Goal: Information Seeking & Learning: Learn about a topic

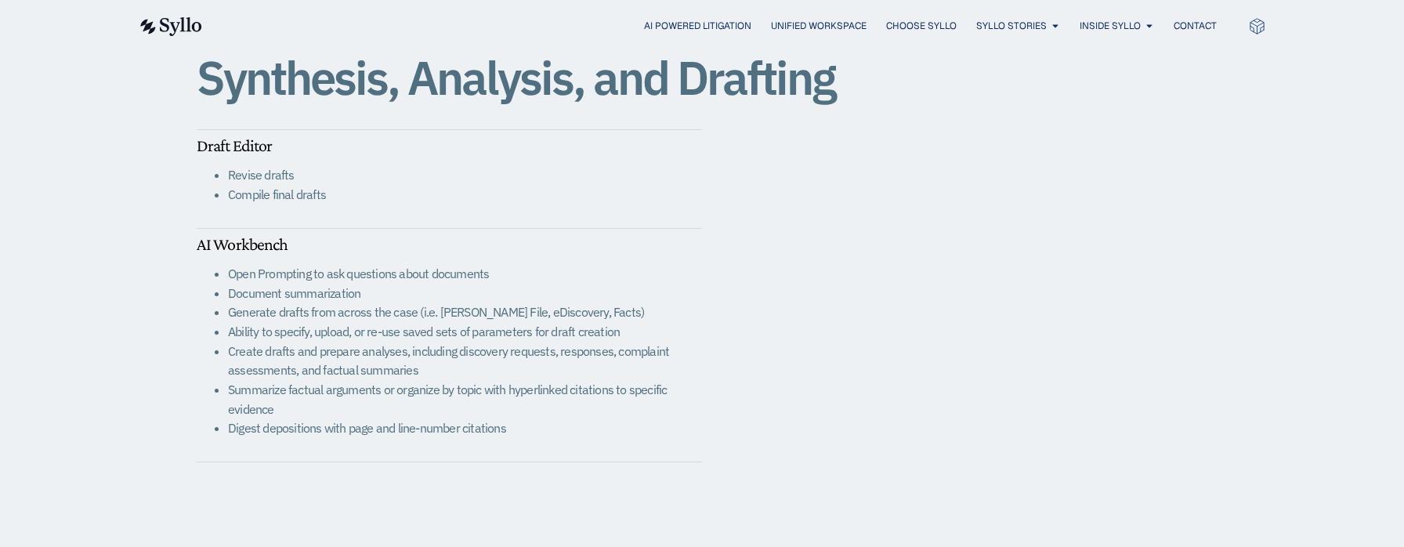
scroll to position [2506, 0]
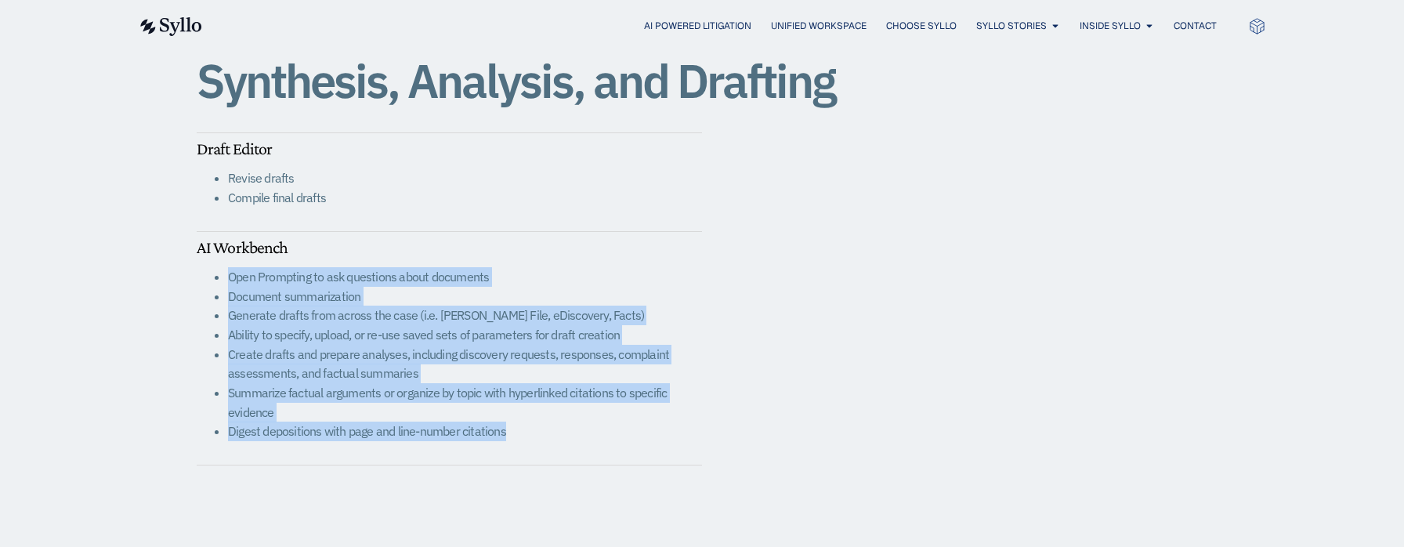
drag, startPoint x: 230, startPoint y: 280, endPoint x: 508, endPoint y: 434, distance: 317.3
click at [508, 434] on ul "Open Prompting to ask questions about documents Document summarization Generate…" at bounding box center [449, 354] width 505 height 174
copy ul "Open Prompting to ask questions about documents Document summarization Generate…"
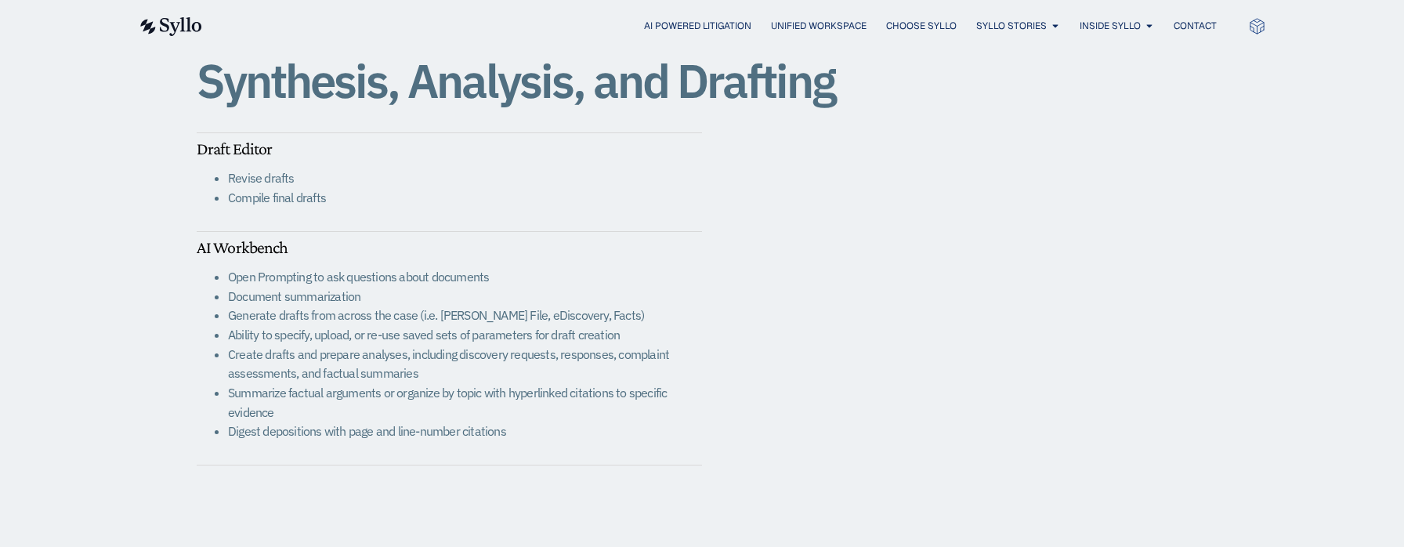
click at [664, 249] on h5 "AI Workbench" at bounding box center [449, 247] width 505 height 20
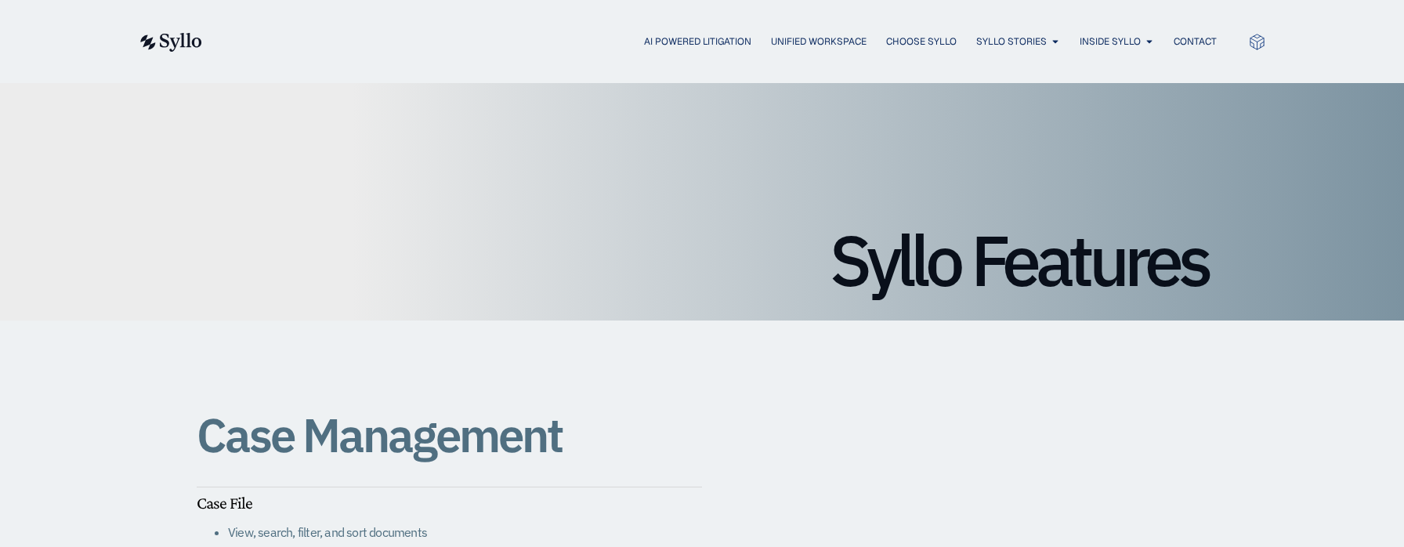
scroll to position [0, 0]
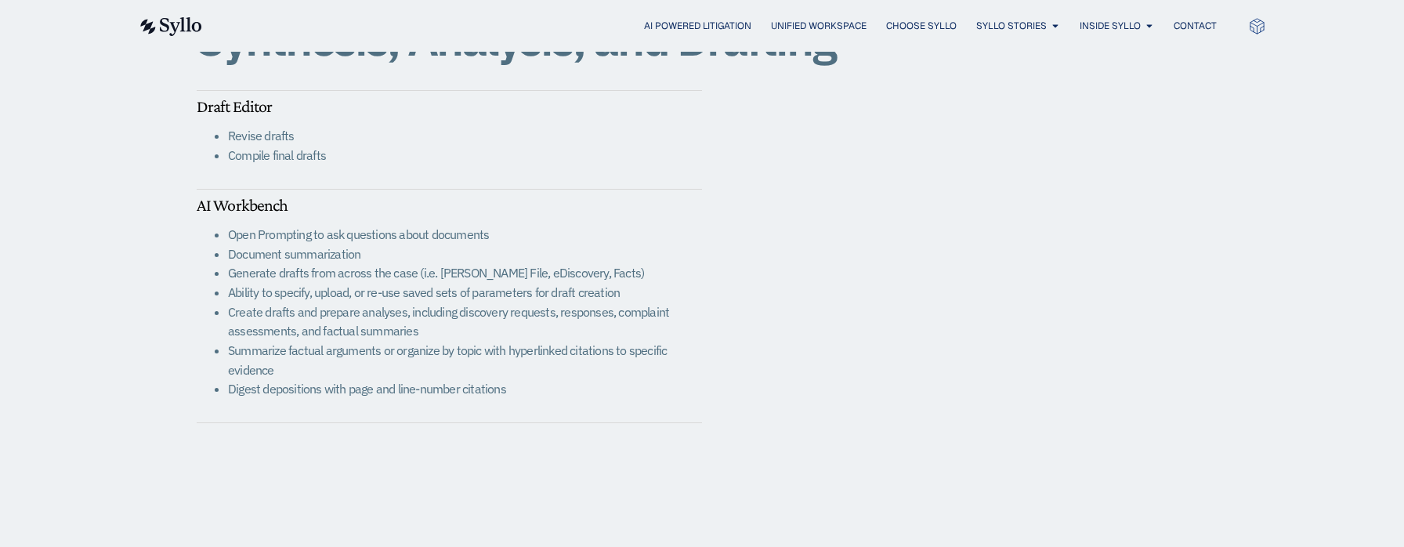
scroll to position [3012, 0]
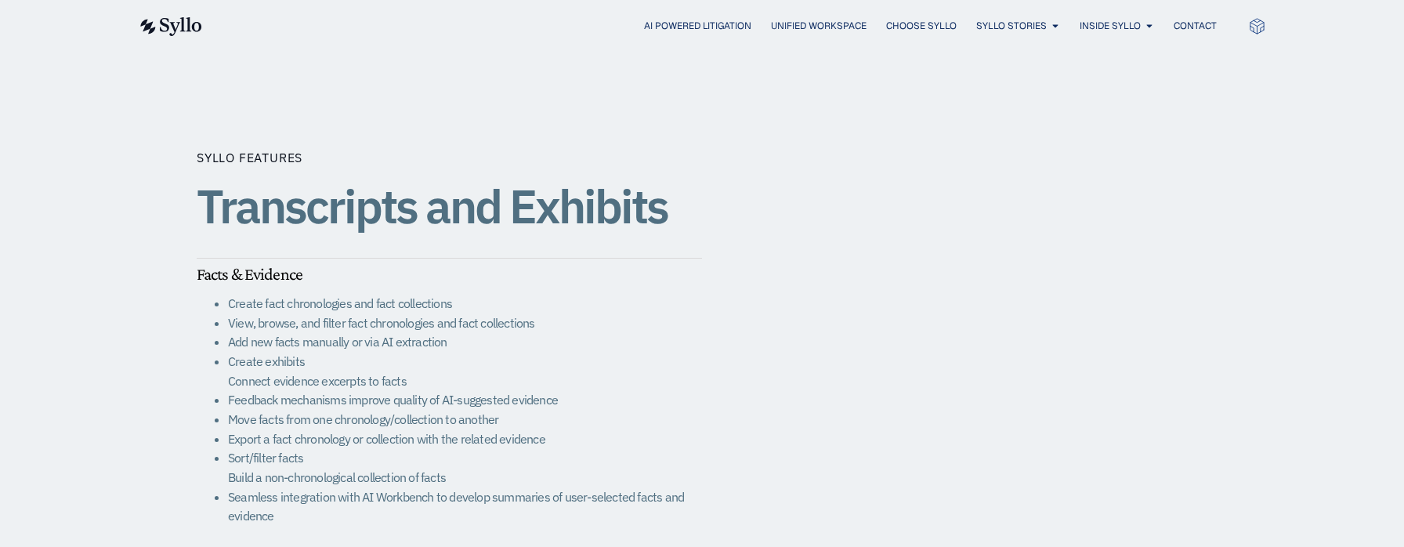
click at [356, 367] on li "Create exhibits Connect evidence excerpts to facts" at bounding box center [465, 371] width 474 height 38
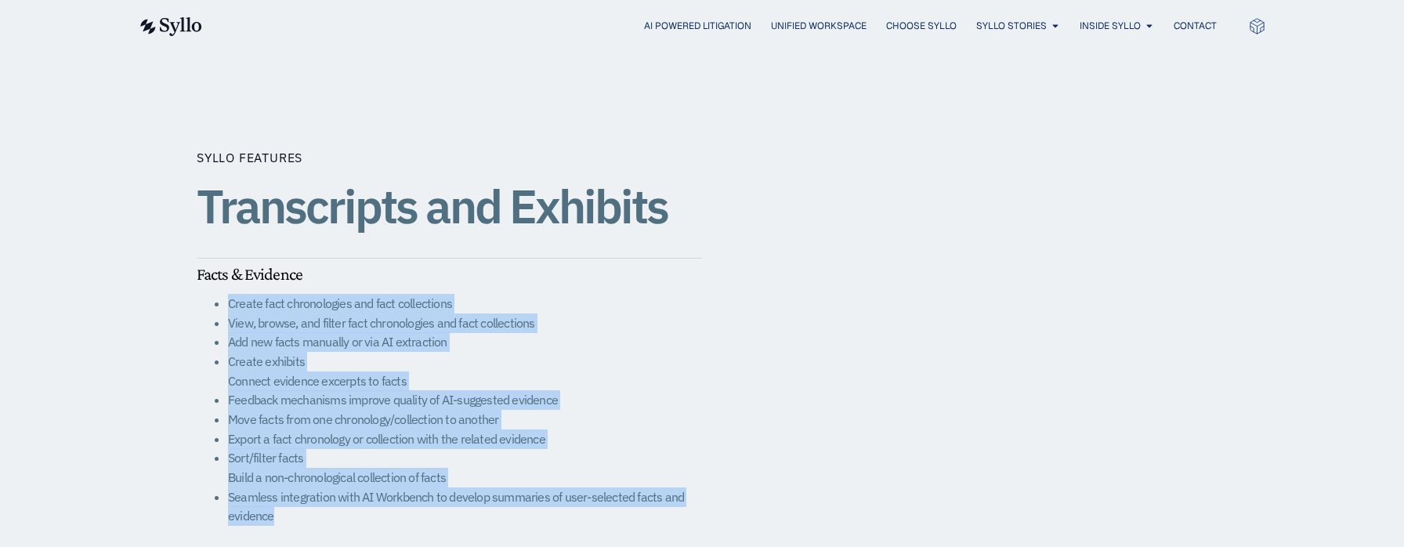
drag, startPoint x: 228, startPoint y: 305, endPoint x: 347, endPoint y: 514, distance: 240.6
click at [347, 514] on ul "Create fact chronologies and fact collections View, browse, and filter fact chr…" at bounding box center [449, 410] width 505 height 232
copy ul "Create fact chronologies and fact collections View, browse, and filter fact chr…"
click at [728, 351] on div "SYLLO FEATURES Transcripts and Exhibits Facts & Evidence Create fact chronologi…" at bounding box center [702, 504] width 1010 height 901
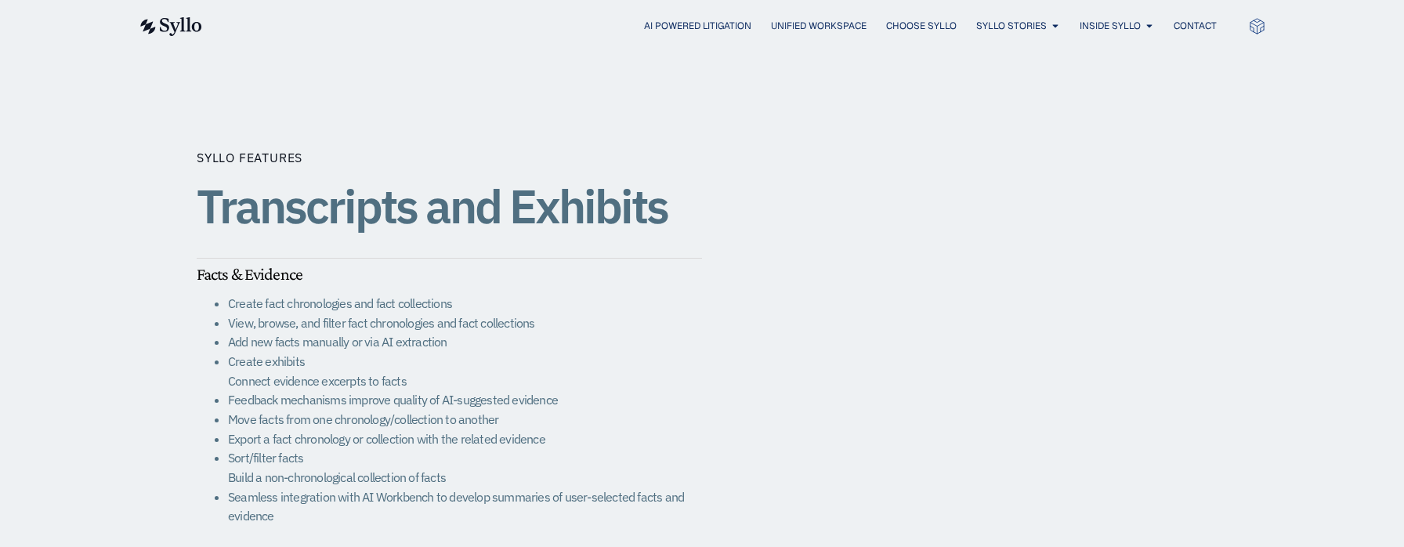
click at [51, 217] on div "SYLLO FEATURES Transcripts and Exhibits Facts & Evidence Create fact chronologi…" at bounding box center [702, 504] width 1404 height 901
click at [31, 301] on div "SYLLO FEATURES Transcripts and Exhibits Facts & Evidence Create fact chronologi…" at bounding box center [702, 504] width 1404 height 901
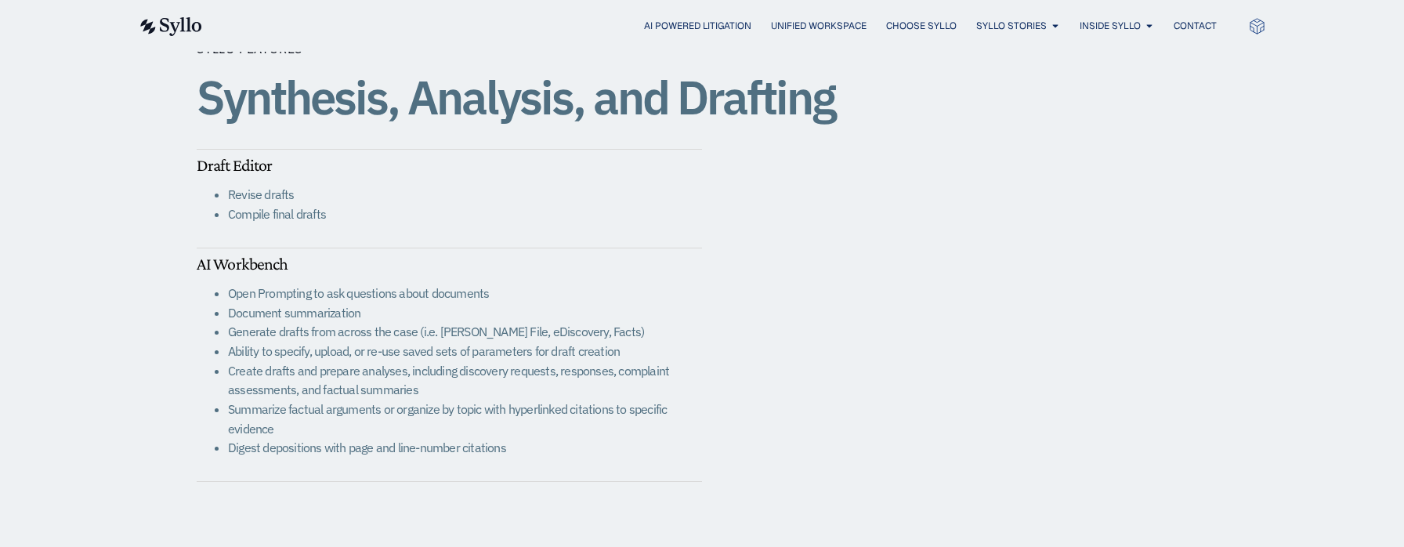
scroll to position [2463, 0]
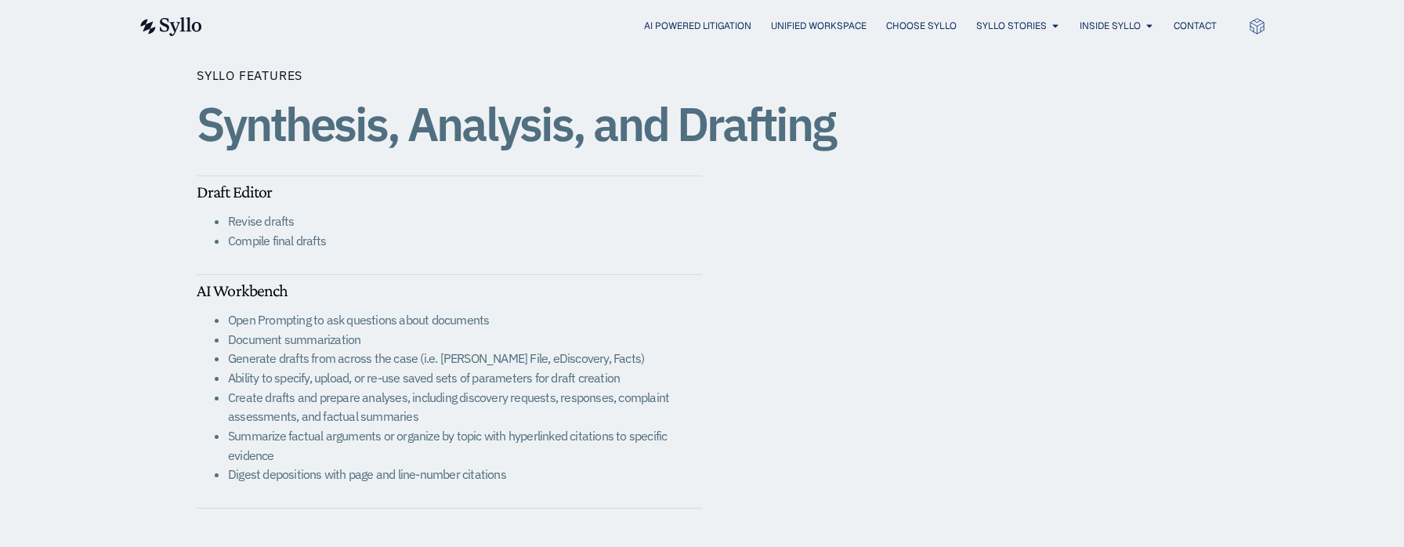
click at [31, 340] on div "SYLLO FEATURES Synthesis, Analysis, and Drafting Draft Editor Revise drafts Com…" at bounding box center [702, 287] width 1404 height 631
click at [788, 252] on div "SYLLO FEATURES Synthesis, Analysis, and Drafting Draft Editor Revise drafts Com…" at bounding box center [702, 287] width 1010 height 631
click at [52, 357] on div "SYLLO FEATURES Synthesis, Analysis, and Drafting Draft Editor Revise drafts Com…" at bounding box center [702, 287] width 1404 height 631
click at [12, 361] on div "SYLLO FEATURES Synthesis, Analysis, and Drafting Draft Editor Revise drafts Com…" at bounding box center [702, 287] width 1404 height 631
click at [547, 341] on li "Document summarization" at bounding box center [465, 340] width 474 height 20
